Goal: Task Accomplishment & Management: Manage account settings

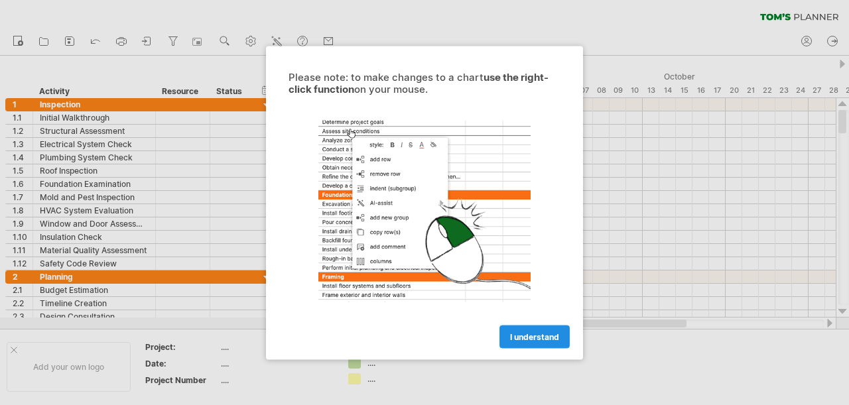
click at [521, 338] on span "I understand" at bounding box center [534, 337] width 49 height 10
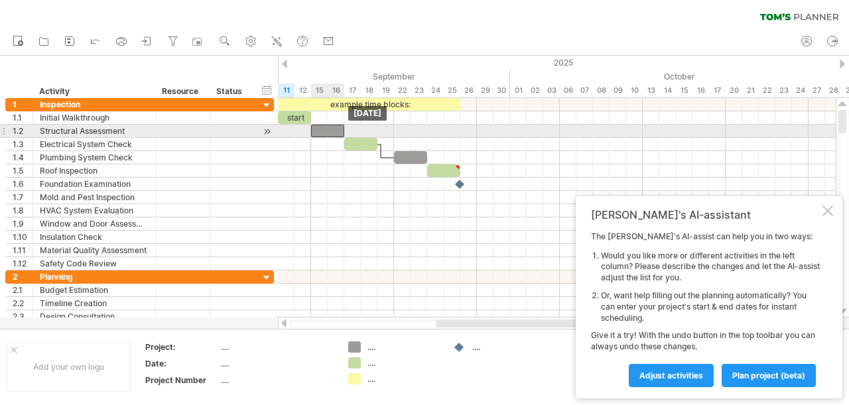
click at [335, 135] on div at bounding box center [327, 131] width 33 height 13
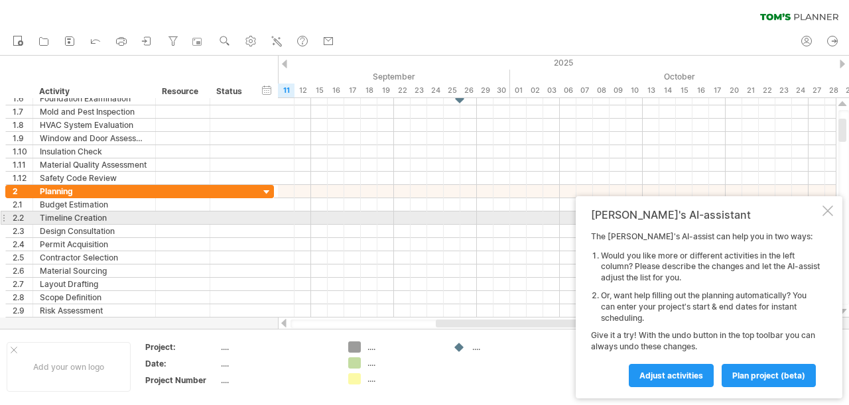
click at [829, 216] on div at bounding box center [828, 211] width 11 height 11
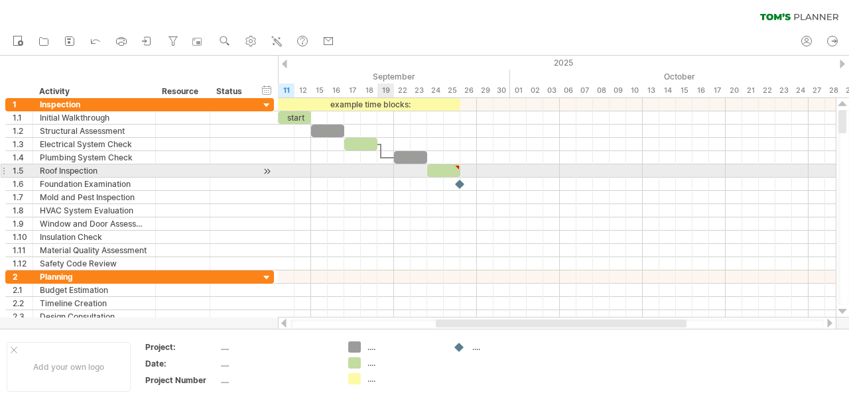
click at [387, 174] on div at bounding box center [557, 171] width 558 height 13
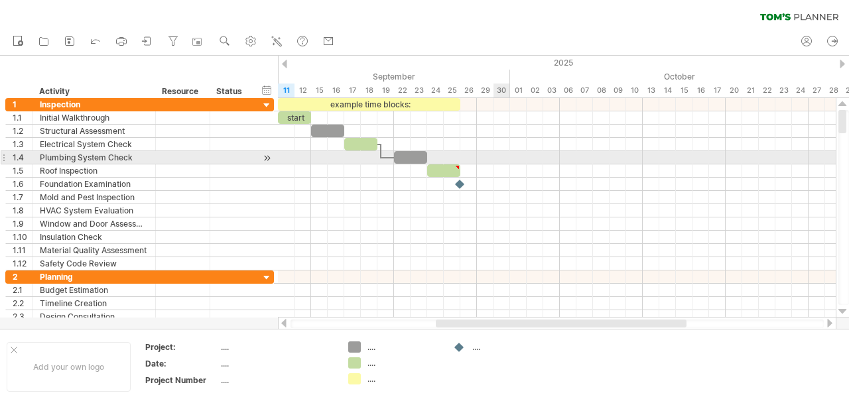
click at [504, 152] on div at bounding box center [557, 157] width 558 height 13
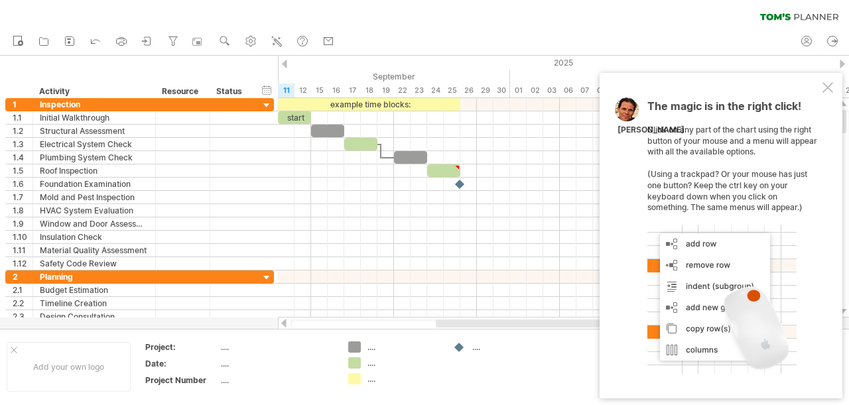
click at [833, 84] on div "The magic is in the right click! Click on any part of the chart using the right…" at bounding box center [721, 236] width 243 height 326
click at [826, 91] on div at bounding box center [828, 87] width 11 height 11
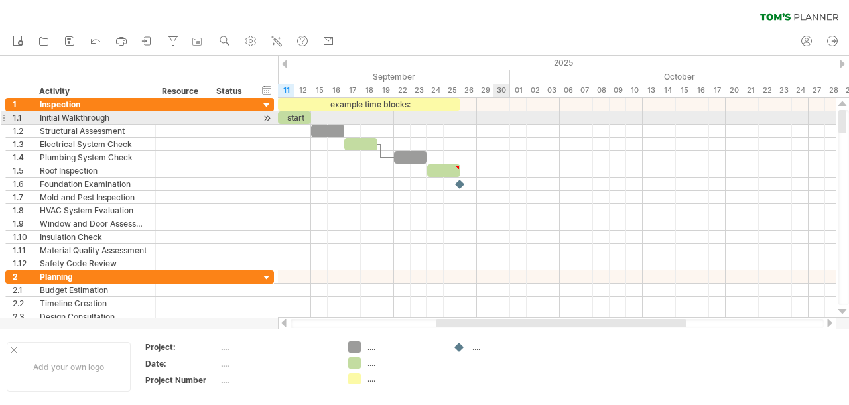
click at [507, 118] on div at bounding box center [557, 117] width 558 height 13
drag, startPoint x: 507, startPoint y: 118, endPoint x: 526, endPoint y: 119, distance: 19.3
click at [526, 119] on div at bounding box center [557, 117] width 558 height 13
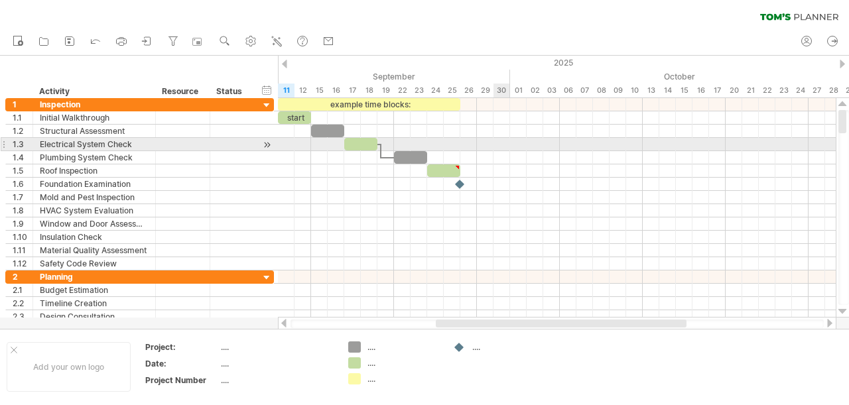
click at [502, 144] on div at bounding box center [557, 144] width 558 height 13
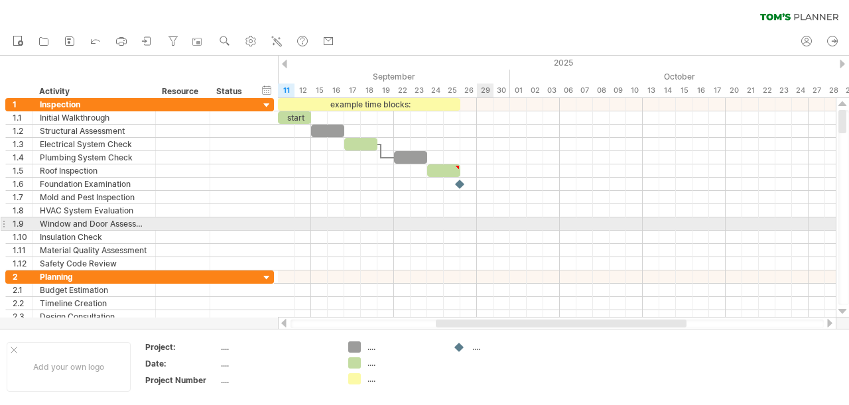
click at [480, 222] on div at bounding box center [557, 224] width 558 height 13
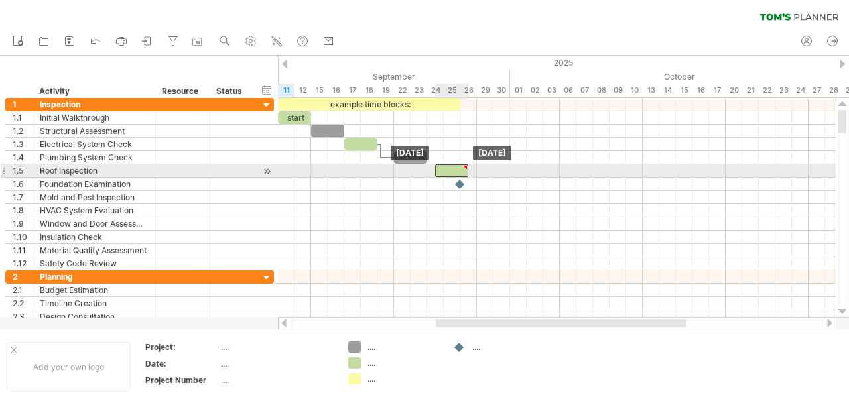
drag, startPoint x: 433, startPoint y: 170, endPoint x: 441, endPoint y: 173, distance: 8.6
click at [441, 173] on div at bounding box center [451, 171] width 33 height 13
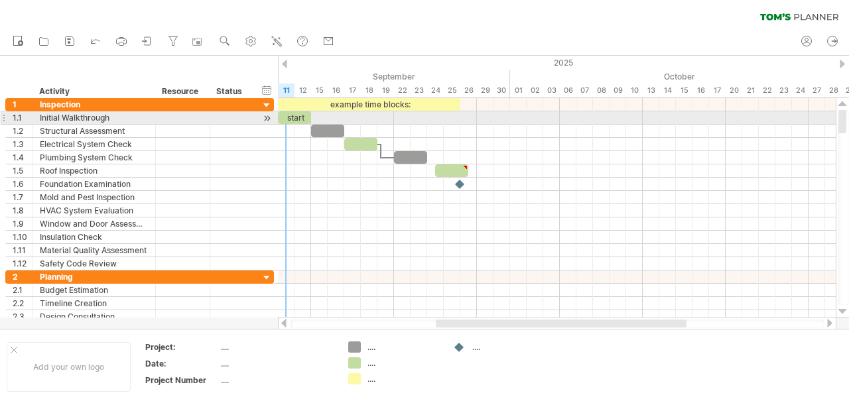
click at [284, 114] on div "start" at bounding box center [294, 117] width 33 height 13
click at [307, 118] on div "*****" at bounding box center [294, 117] width 33 height 13
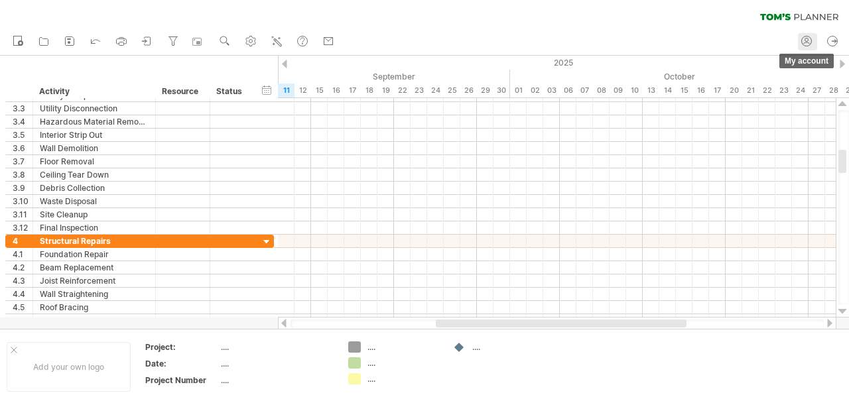
click at [805, 49] on link "my account" at bounding box center [807, 41] width 19 height 17
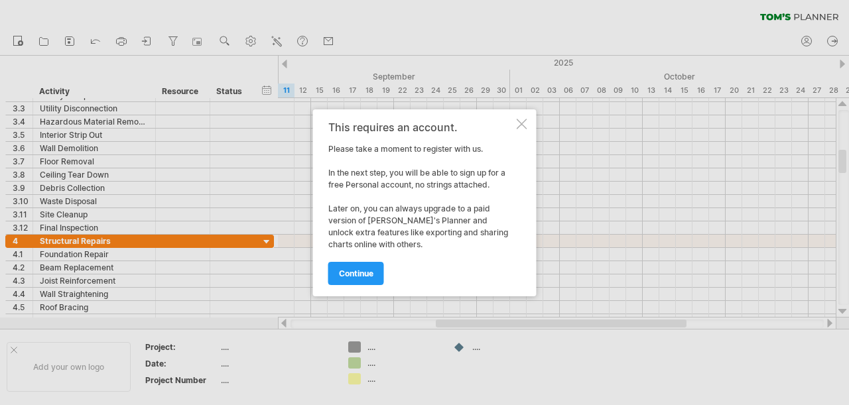
click at [525, 123] on div at bounding box center [522, 124] width 11 height 11
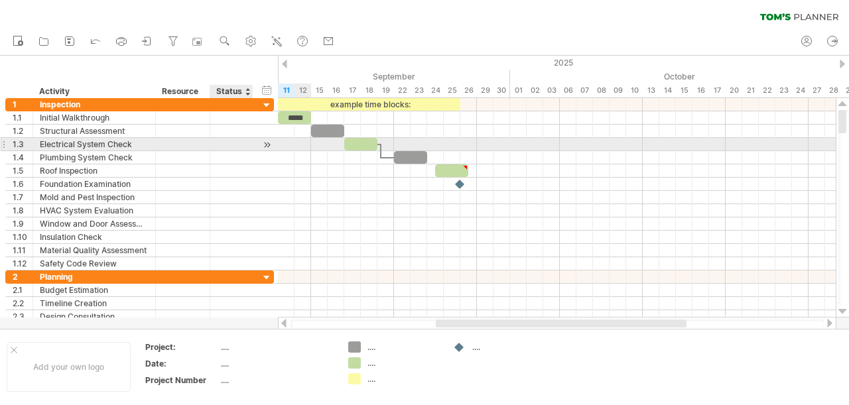
click at [245, 145] on div at bounding box center [231, 144] width 29 height 13
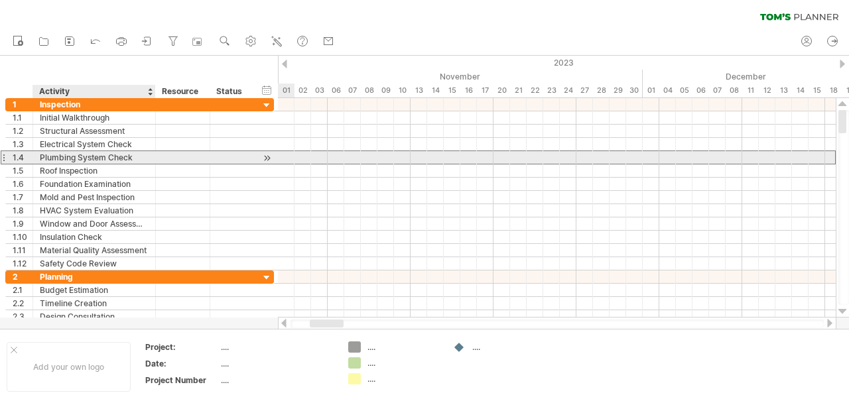
click at [107, 157] on div "Plumbing System Check" at bounding box center [94, 157] width 109 height 13
click at [268, 159] on div at bounding box center [267, 158] width 13 height 14
